Goal: Transaction & Acquisition: Purchase product/service

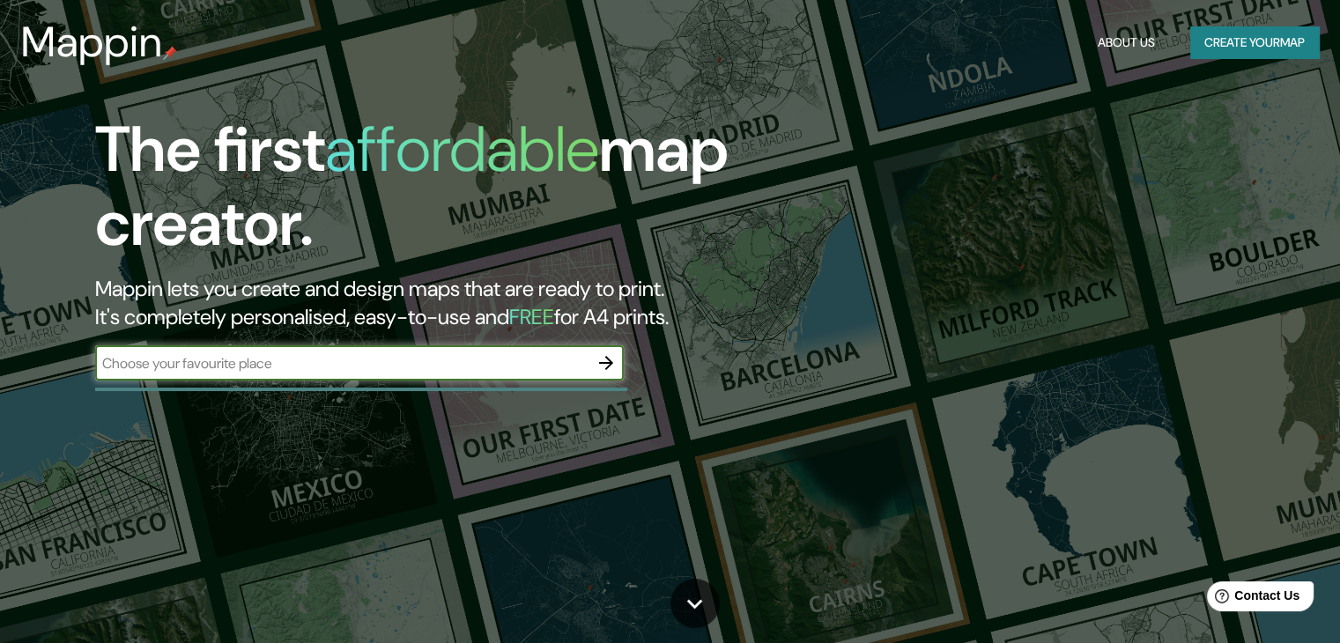
click at [610, 360] on icon "button" at bounding box center [606, 363] width 14 height 14
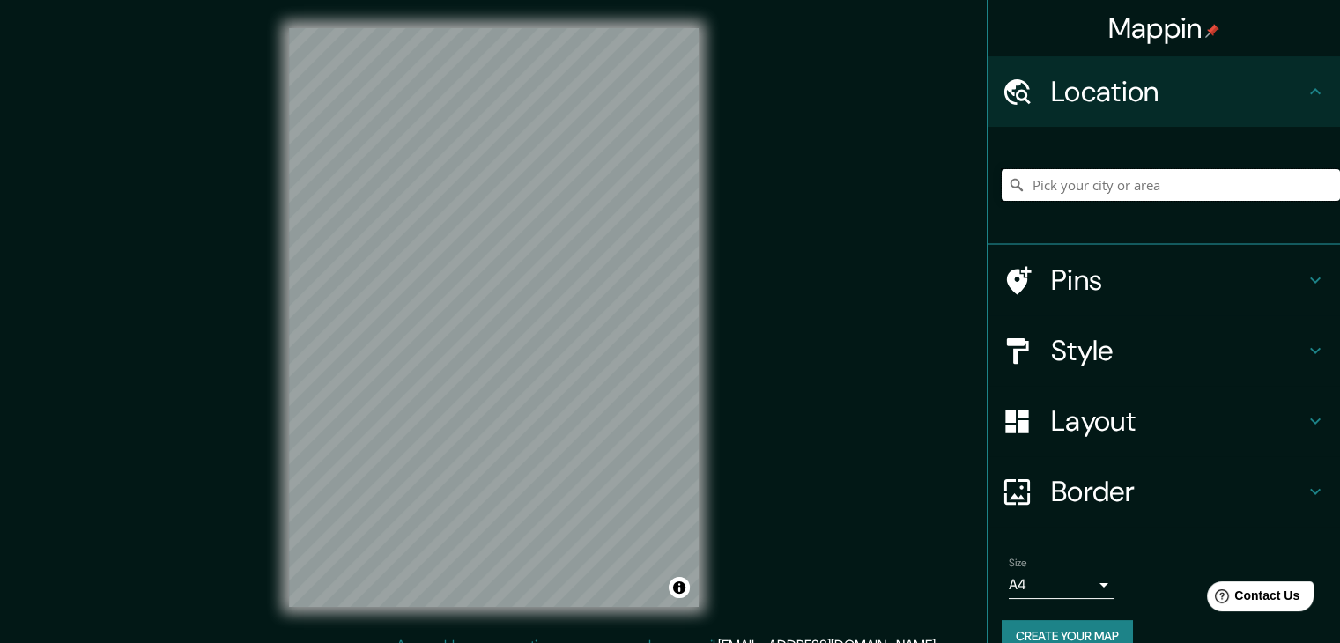
click at [1108, 192] on input "Pick your city or area" at bounding box center [1171, 185] width 338 height 32
type input "k"
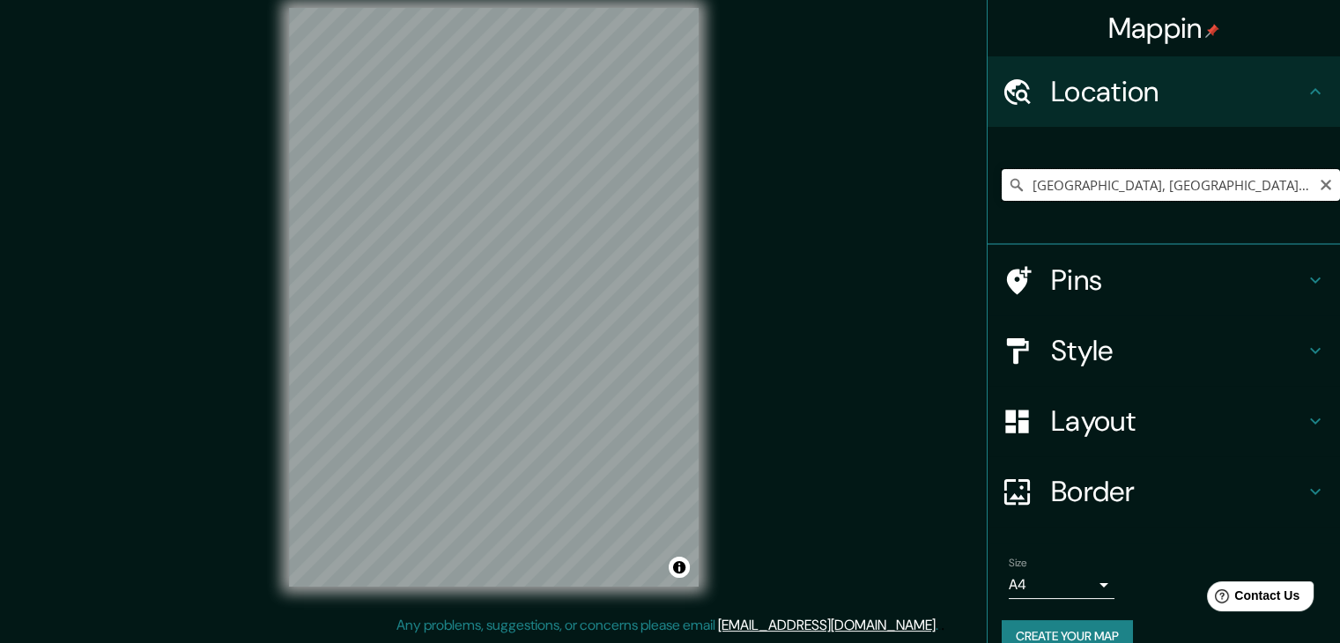
click at [1253, 197] on input "[GEOGRAPHIC_DATA], [GEOGRAPHIC_DATA], [GEOGRAPHIC_DATA]" at bounding box center [1171, 185] width 338 height 32
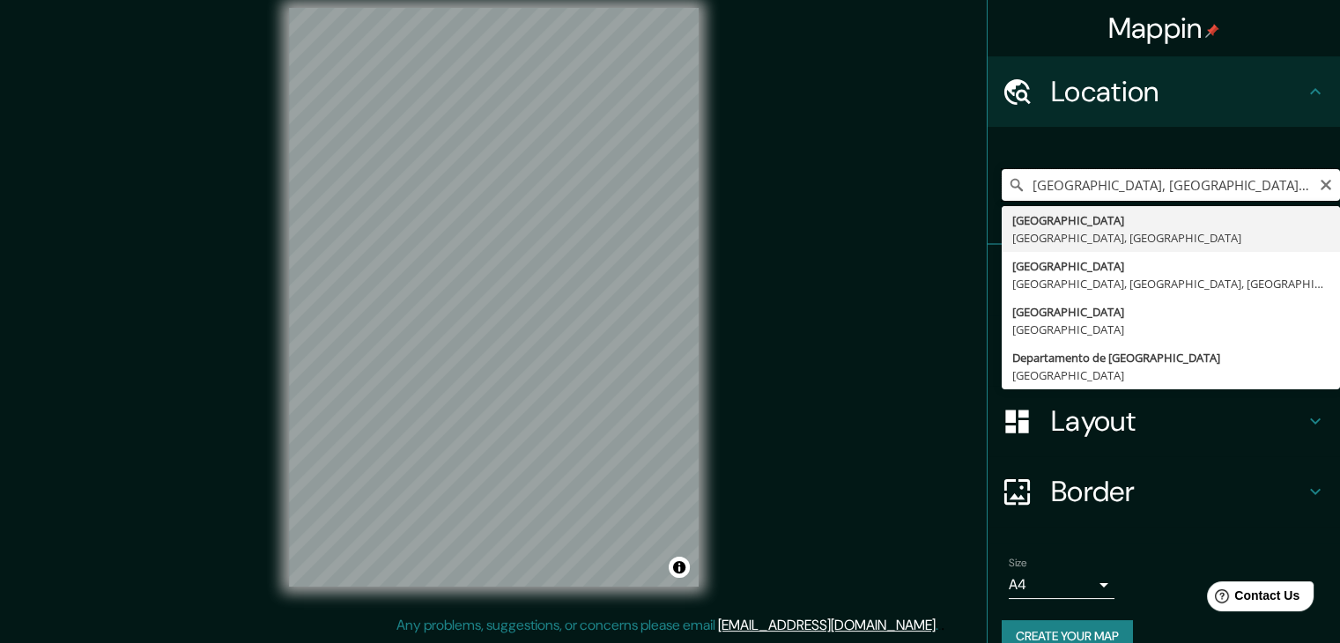
drag, startPoint x: 1271, startPoint y: 182, endPoint x: 744, endPoint y: 219, distance: 528.2
click at [744, 219] on div "Mappin Location [GEOGRAPHIC_DATA], [GEOGRAPHIC_DATA], [GEOGRAPHIC_DATA] 2 [GEOG…" at bounding box center [670, 311] width 1340 height 663
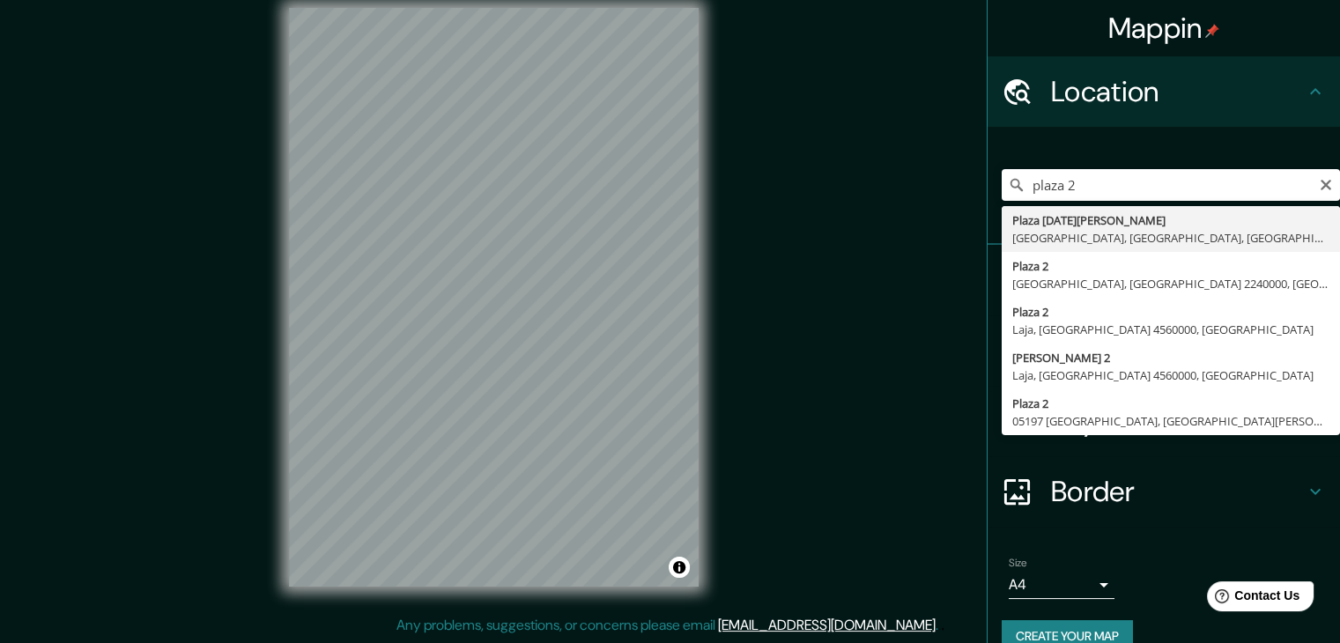
type input "[GEOGRAPHIC_DATA][DATE][PERSON_NAME], [GEOGRAPHIC_DATA], [GEOGRAPHIC_DATA], [GE…"
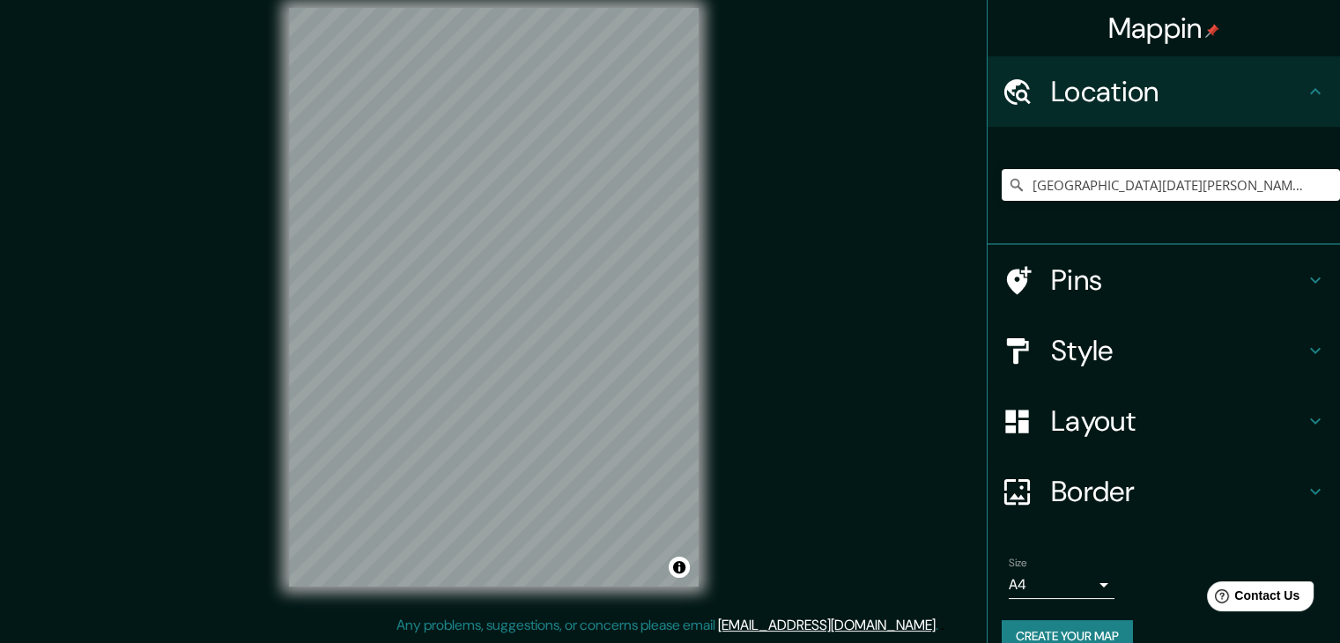
click at [1177, 362] on h4 "Style" at bounding box center [1178, 350] width 254 height 35
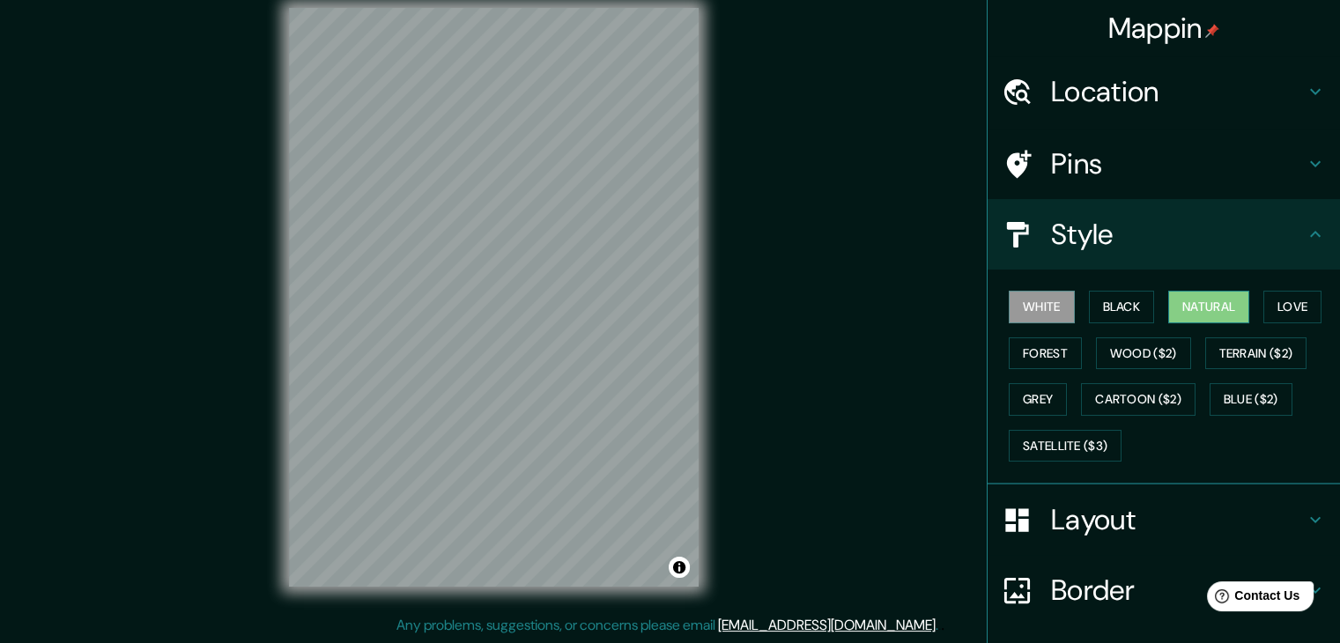
click at [1211, 304] on button "Natural" at bounding box center [1208, 307] width 81 height 33
click at [1304, 319] on button "Love" at bounding box center [1293, 307] width 58 height 33
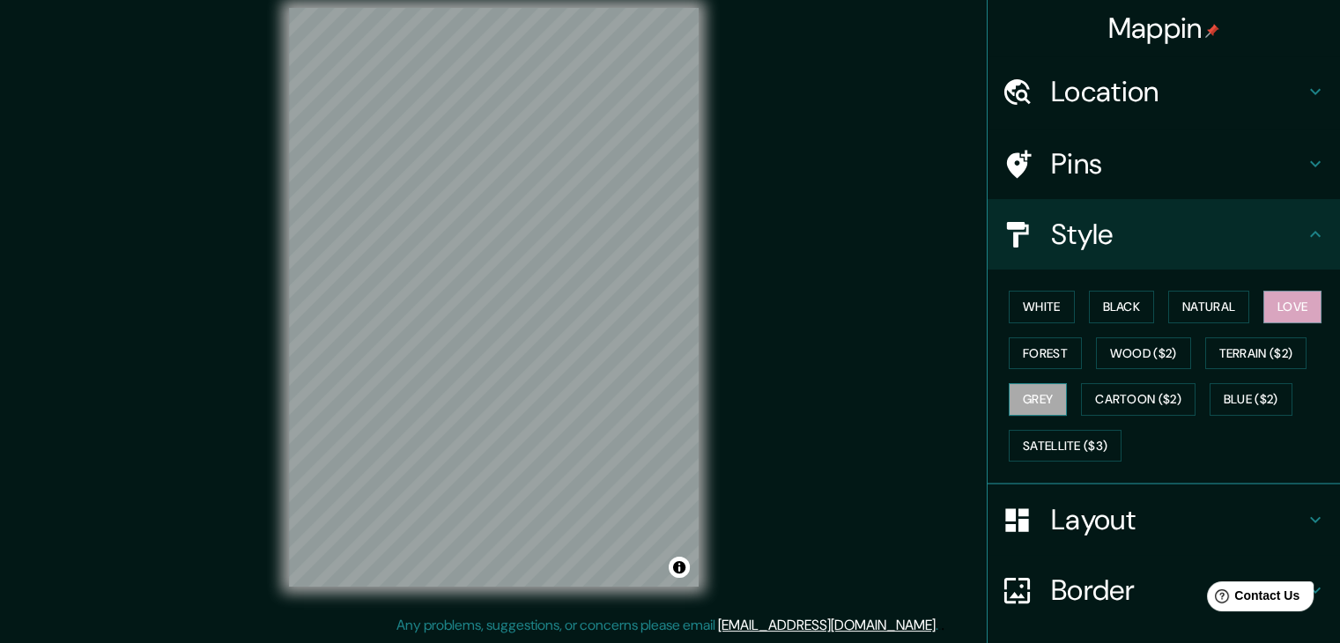
click at [1043, 405] on button "Grey" at bounding box center [1038, 399] width 58 height 33
click at [1064, 390] on div "White Black Natural Love Forest Wood ($2) Terrain ($2) Grey Cartoon ($2) Blue (…" at bounding box center [1171, 376] width 338 height 185
click at [1101, 396] on button "Cartoon ($2)" at bounding box center [1138, 399] width 115 height 33
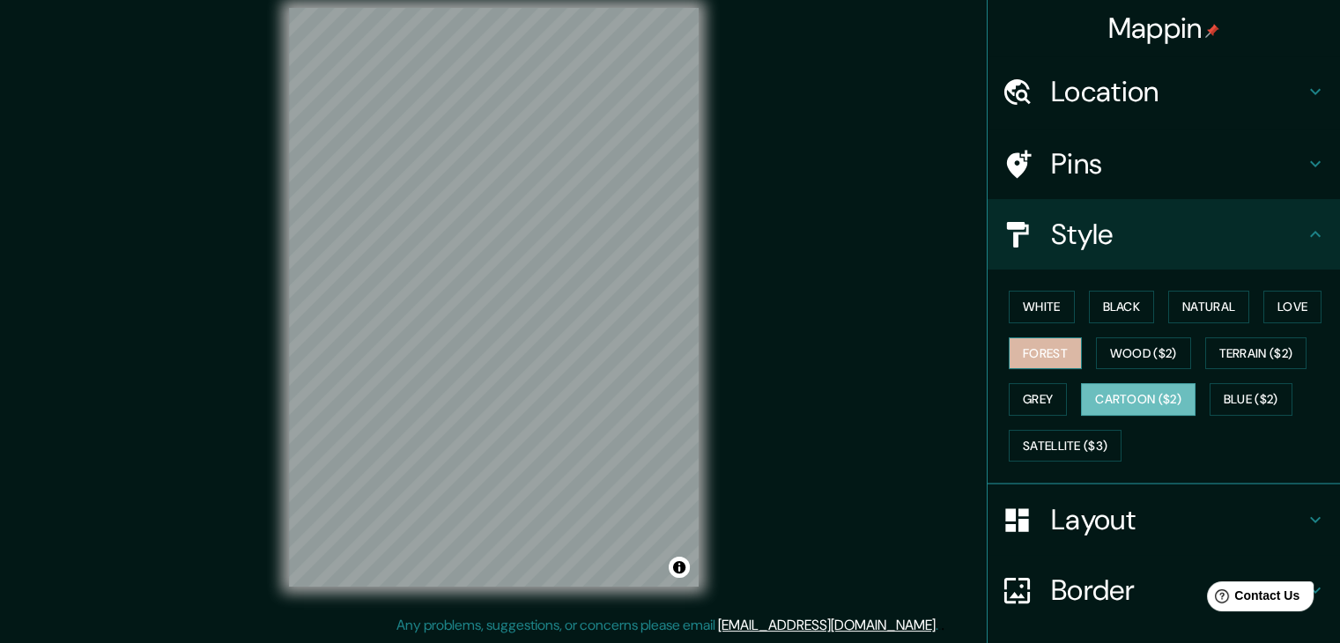
click at [1036, 353] on button "Forest" at bounding box center [1045, 353] width 73 height 33
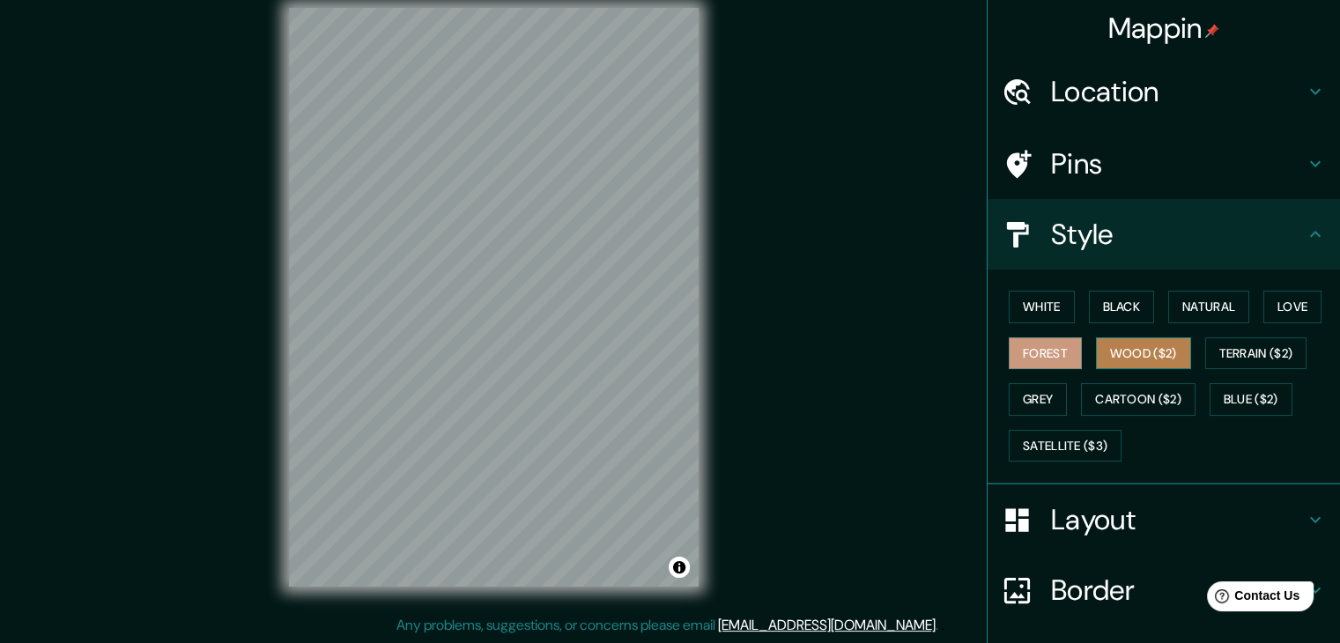
click at [1120, 341] on button "Wood ($2)" at bounding box center [1143, 353] width 95 height 33
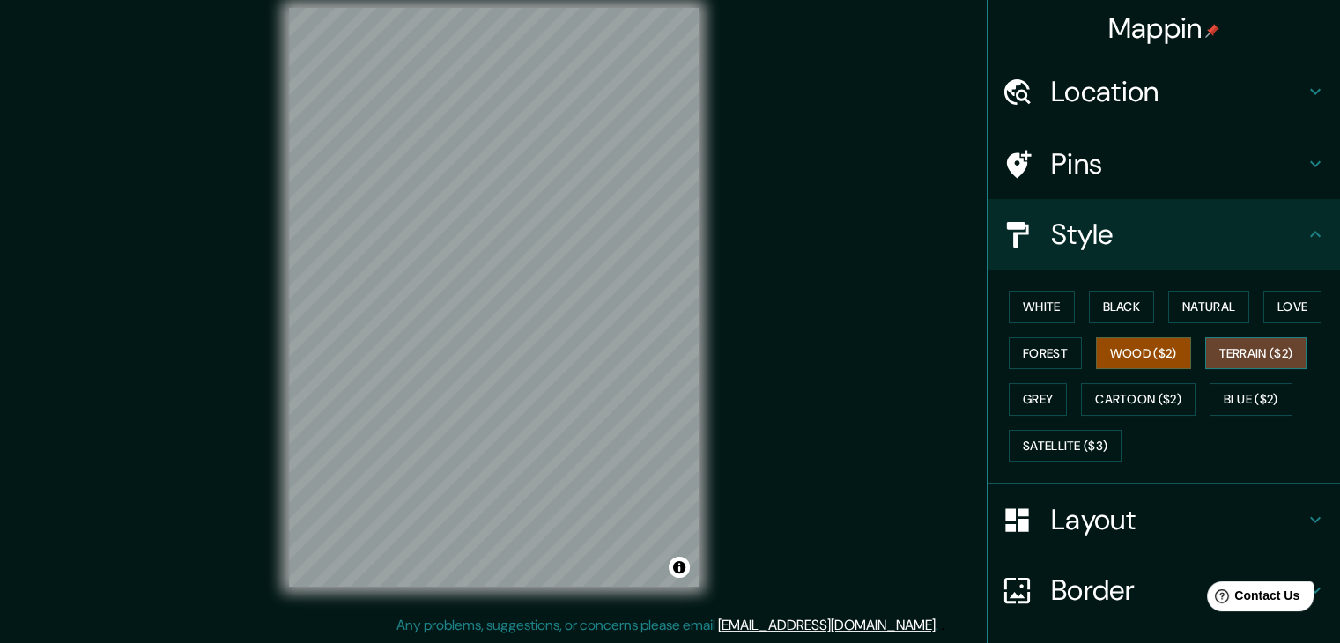
click at [1276, 350] on button "Terrain ($2)" at bounding box center [1256, 353] width 102 height 33
click at [1086, 455] on button "Satellite ($3)" at bounding box center [1065, 446] width 113 height 33
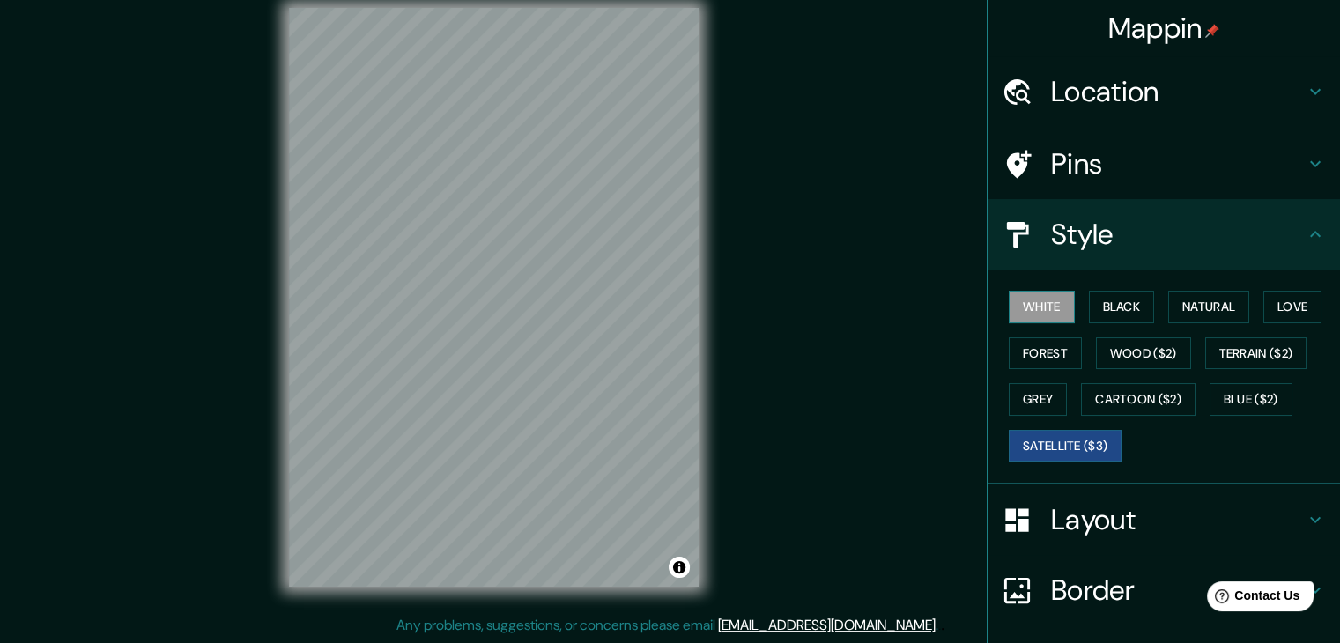
click at [1009, 303] on button "White" at bounding box center [1042, 307] width 66 height 33
click at [1123, 315] on button "Black" at bounding box center [1122, 307] width 66 height 33
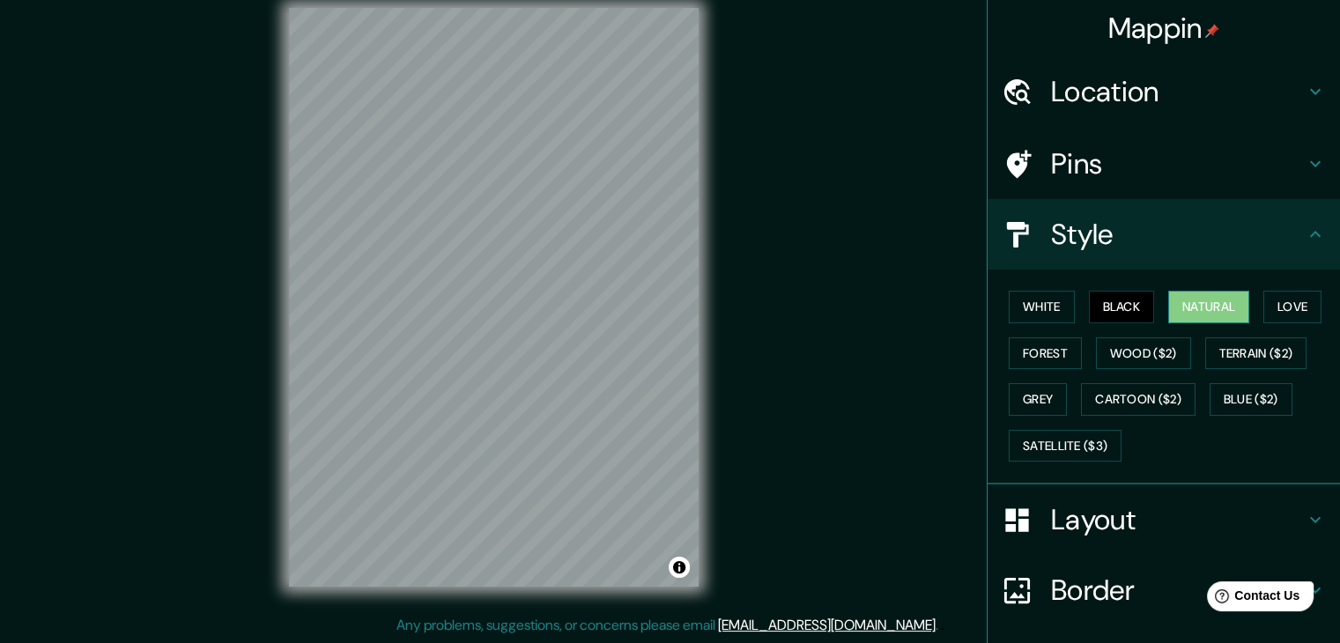
click at [1168, 293] on button "Natural" at bounding box center [1208, 307] width 81 height 33
click at [1264, 307] on button "Love" at bounding box center [1293, 307] width 58 height 33
click at [665, 378] on div "© Mapbox © OpenStreetMap Improve this map" at bounding box center [494, 297] width 466 height 635
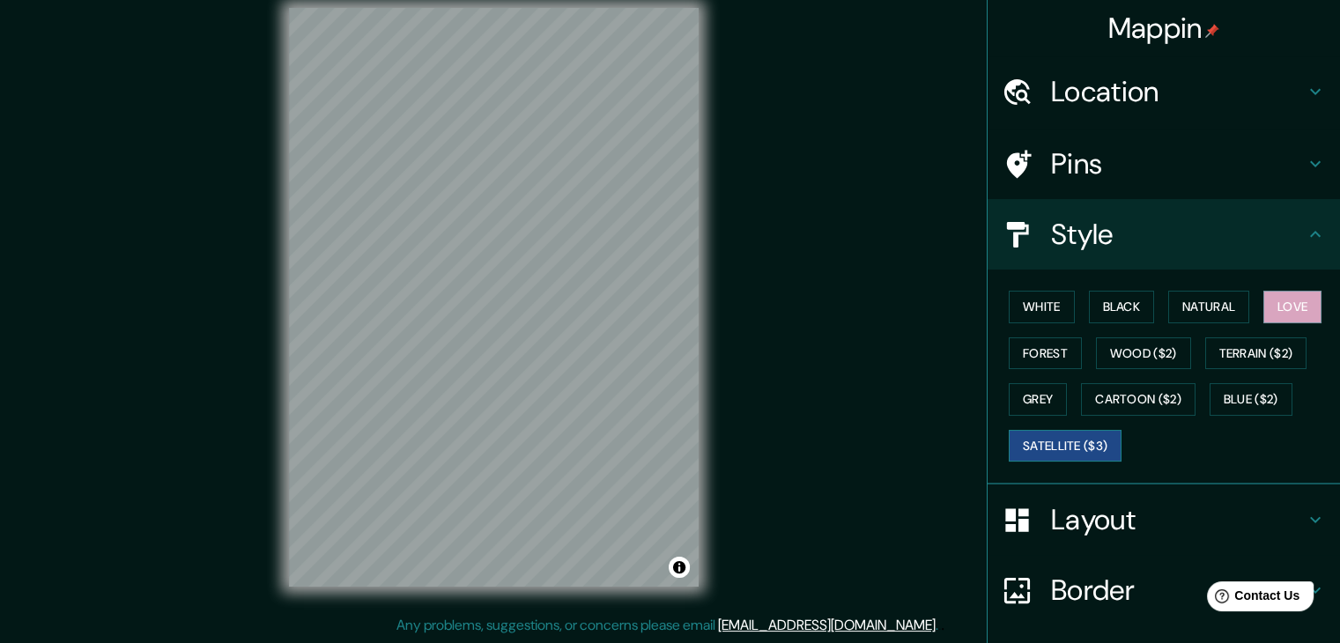
click at [1096, 446] on button "Satellite ($3)" at bounding box center [1065, 446] width 113 height 33
click at [1106, 439] on button "Satellite ($3)" at bounding box center [1065, 446] width 113 height 33
click at [1294, 307] on button "Love" at bounding box center [1293, 307] width 58 height 33
click at [1077, 441] on button "Satellite ($3)" at bounding box center [1065, 446] width 113 height 33
click at [1290, 300] on button "Love" at bounding box center [1293, 307] width 58 height 33
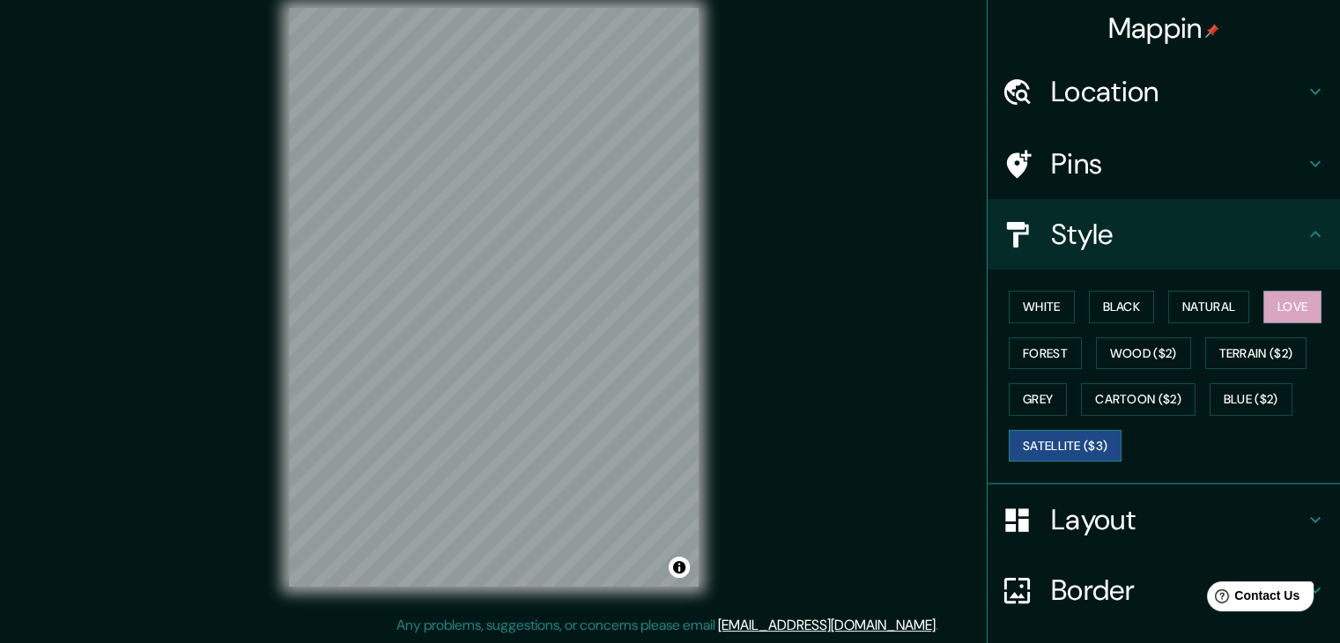
click at [1062, 450] on button "Satellite ($3)" at bounding box center [1065, 446] width 113 height 33
click at [1057, 451] on button "Satellite ($3)" at bounding box center [1065, 446] width 113 height 33
click at [1275, 301] on button "Love" at bounding box center [1293, 307] width 58 height 33
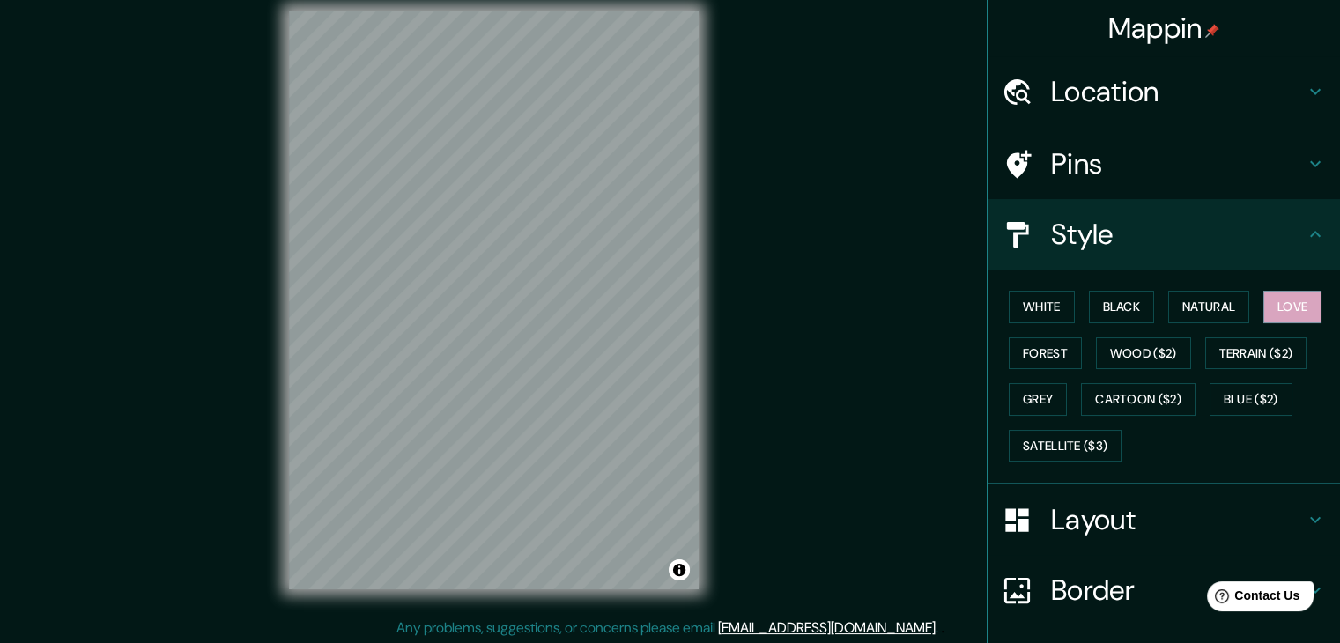
scroll to position [16, 0]
